Goal: Information Seeking & Learning: Learn about a topic

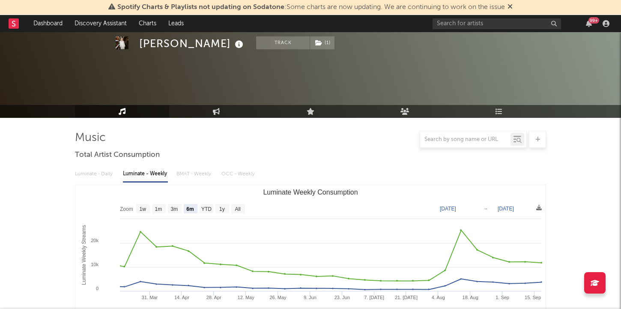
select select "6m"
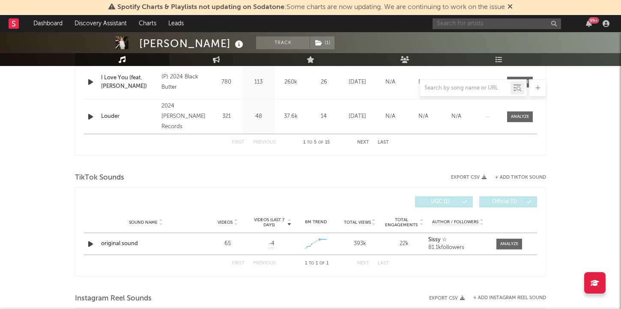
click at [473, 22] on input "text" at bounding box center [496, 23] width 128 height 11
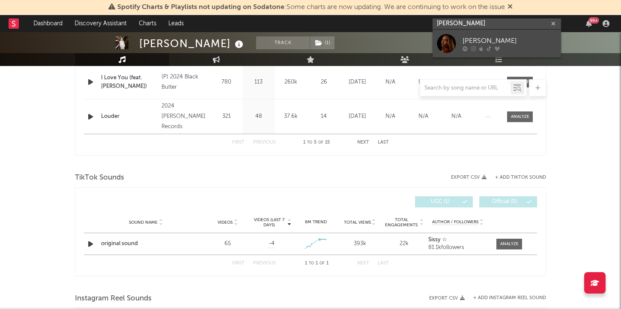
type input "[PERSON_NAME]"
click at [477, 38] on div "[PERSON_NAME]" at bounding box center [509, 41] width 94 height 10
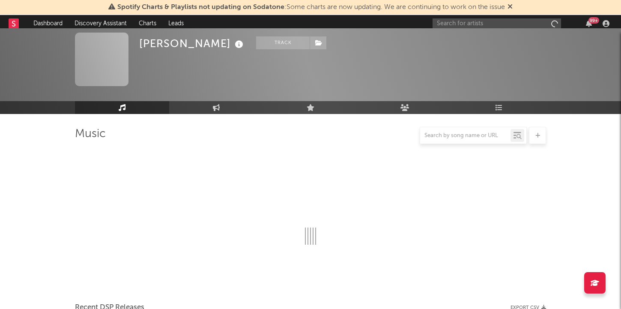
scroll to position [480, 0]
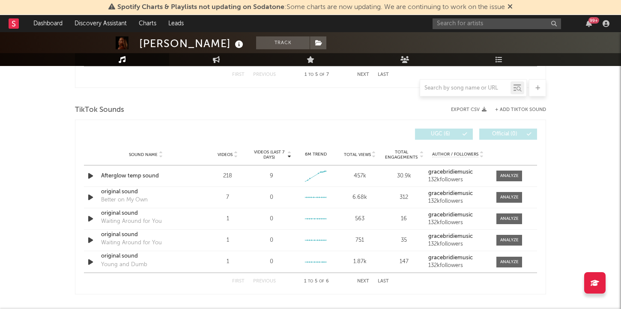
select select "6m"
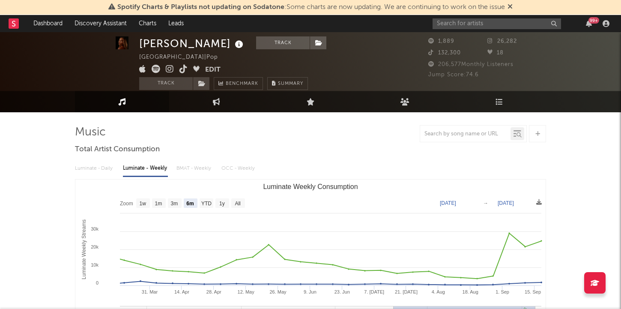
scroll to position [0, 0]
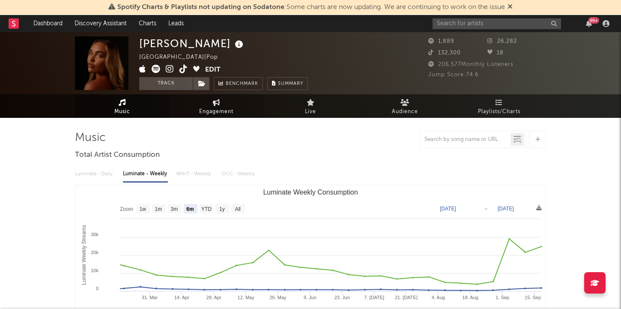
click at [215, 115] on span "Engagement" at bounding box center [216, 112] width 34 height 10
select select "1w"
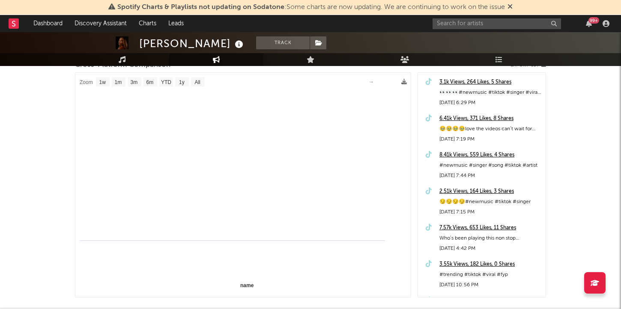
select select "1m"
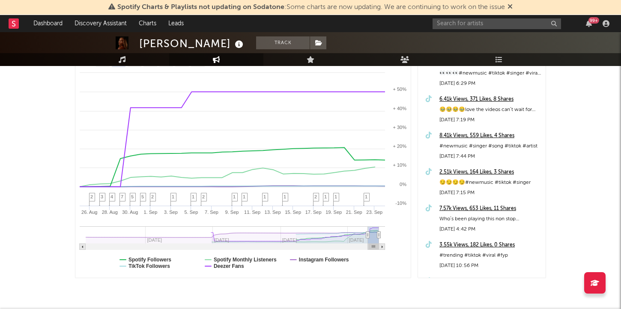
scroll to position [141, 0]
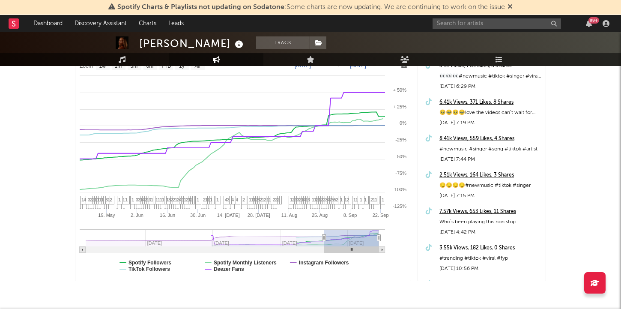
type input "[DATE]"
select select "6m"
drag, startPoint x: 367, startPoint y: 237, endPoint x: 315, endPoint y: 236, distance: 52.2
click at [322, 236] on icon at bounding box center [323, 238] width 3 height 6
type input "[DATE]"
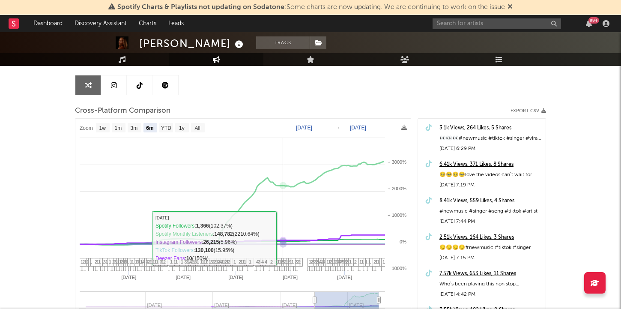
scroll to position [50, 0]
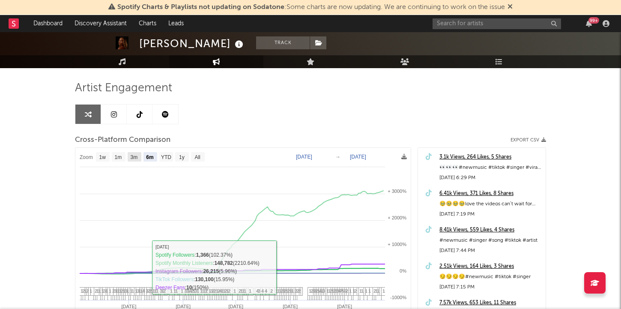
click at [135, 158] on text "3m" at bounding box center [134, 157] width 7 height 6
select select "3m"
type input "[DATE]"
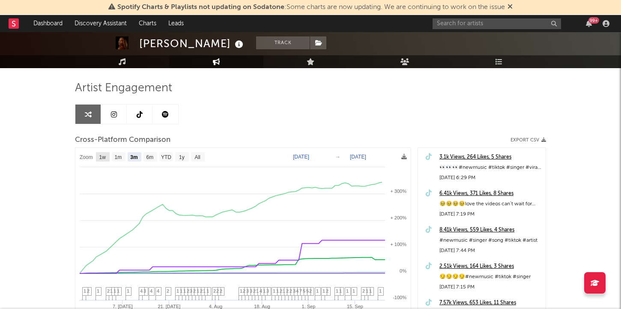
click at [101, 158] on text "1w" at bounding box center [102, 157] width 7 height 6
select select "1w"
type input "[DATE]"
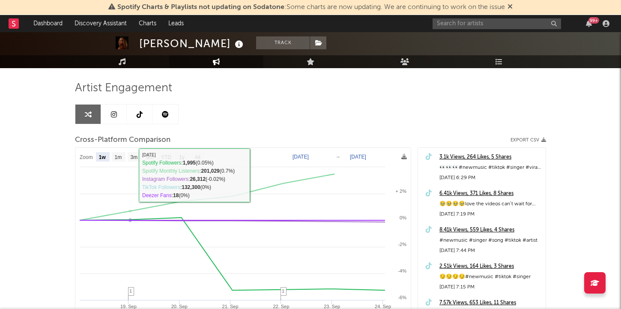
click at [119, 156] on text "1m" at bounding box center [118, 157] width 7 height 6
select select "1m"
type input "[DATE]"
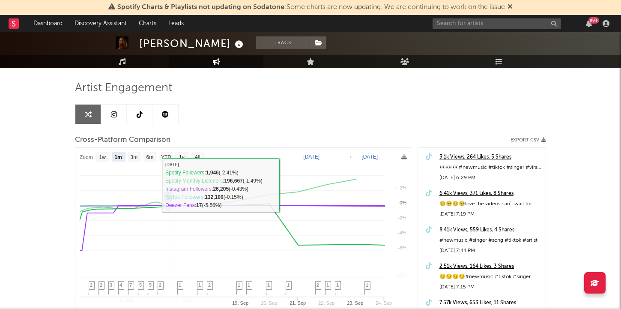
select select "1m"
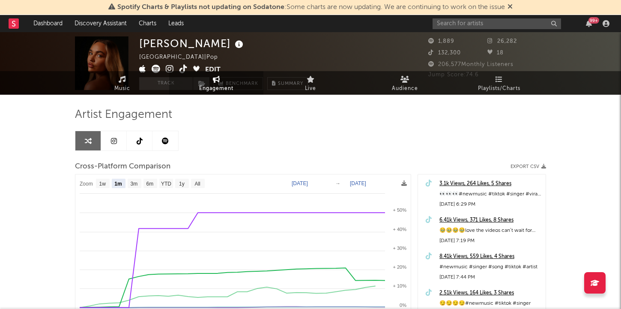
scroll to position [0, 0]
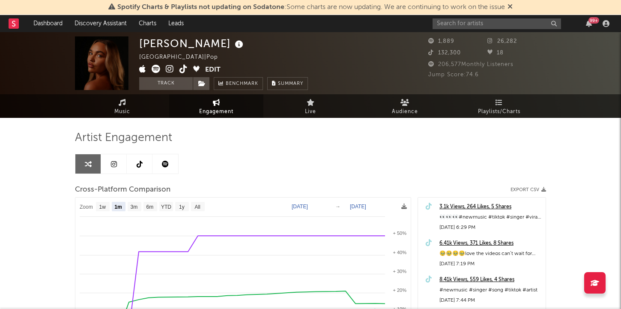
click at [220, 121] on div "Artist Engagement Cross-Platform Comparison Export CSV Zoom 1w 1m 3m 6m YTD 1y …" at bounding box center [310, 287] width 471 height 338
click at [226, 113] on span "Engagement" at bounding box center [216, 112] width 34 height 10
click at [288, 142] on div "Artist Engagement" at bounding box center [310, 138] width 471 height 15
click at [134, 107] on link "Music" at bounding box center [122, 106] width 94 height 24
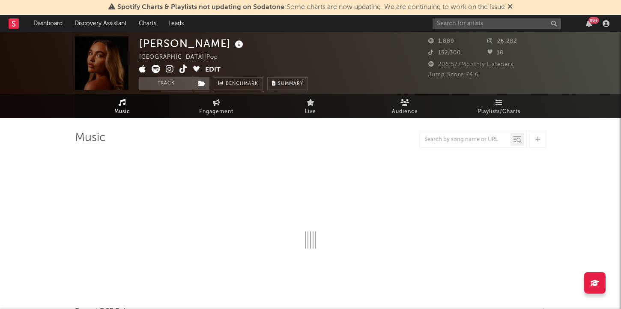
select select "6m"
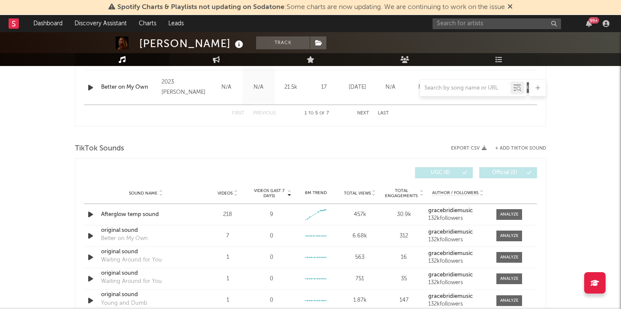
scroll to position [532, 0]
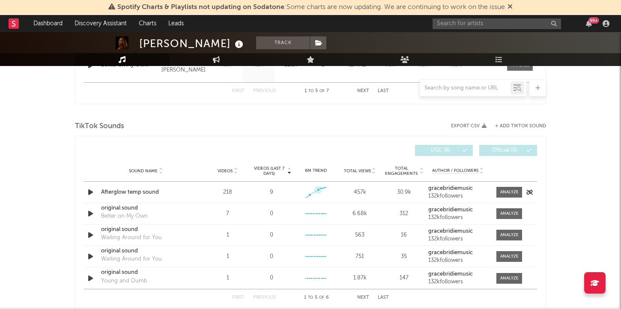
click at [316, 198] on div "Created with Highcharts 10.3.3" at bounding box center [316, 192] width 26 height 16
click at [324, 189] on icon at bounding box center [323, 187] width 3 height 3
click at [509, 194] on div at bounding box center [509, 192] width 18 height 6
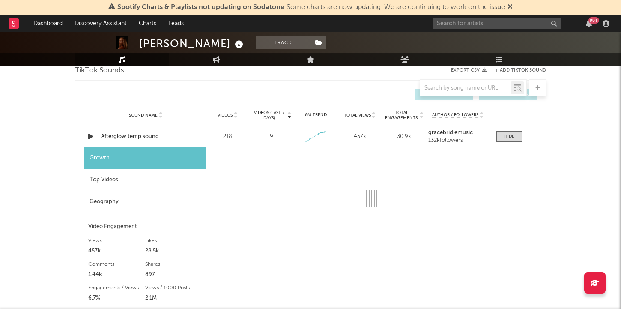
select select "1w"
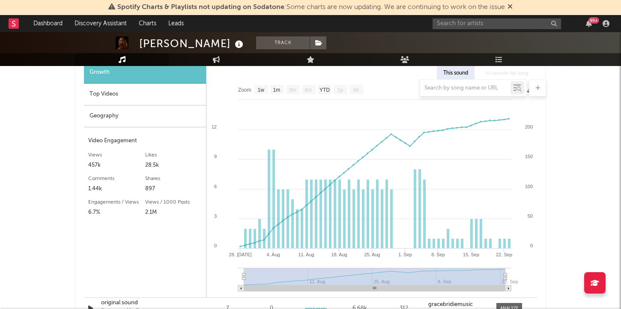
scroll to position [675, 0]
